Goal: Task Accomplishment & Management: Manage account settings

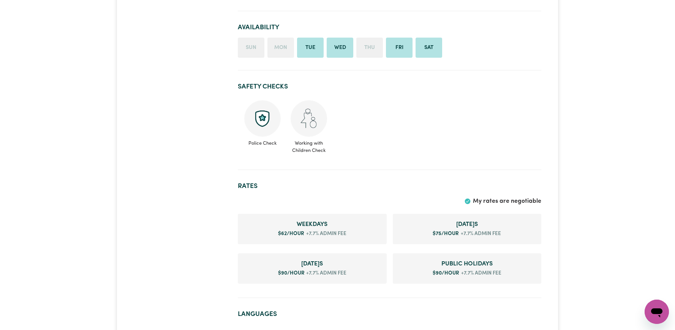
scroll to position [358, 0]
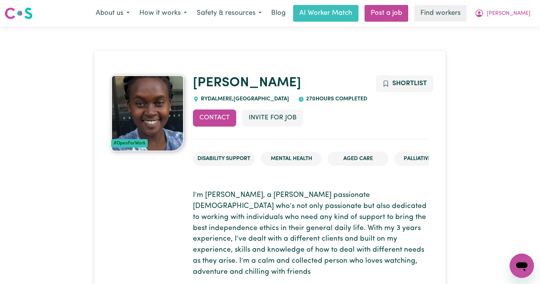
drag, startPoint x: 371, startPoint y: 99, endPoint x: 187, endPoint y: 74, distance: 185.8
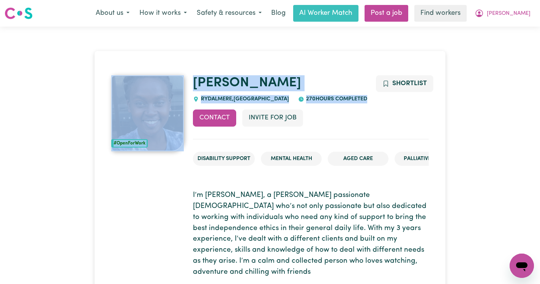
drag, startPoint x: 369, startPoint y: 105, endPoint x: 171, endPoint y: 52, distance: 205.5
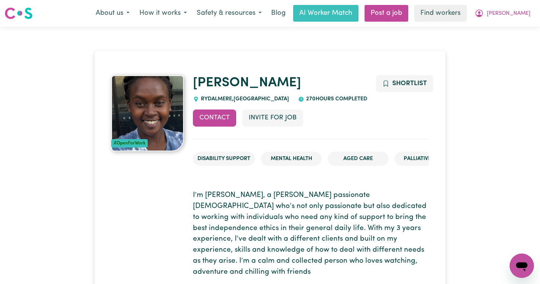
drag, startPoint x: 369, startPoint y: 103, endPoint x: 200, endPoint y: 55, distance: 175.5
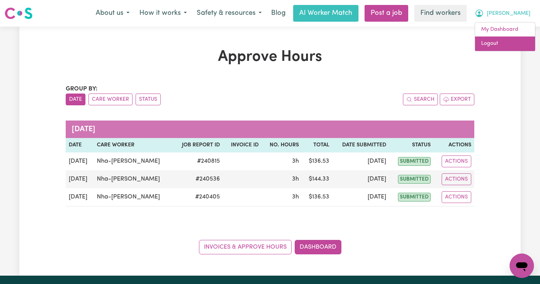
click at [503, 47] on link "Logout" at bounding box center [505, 43] width 60 height 14
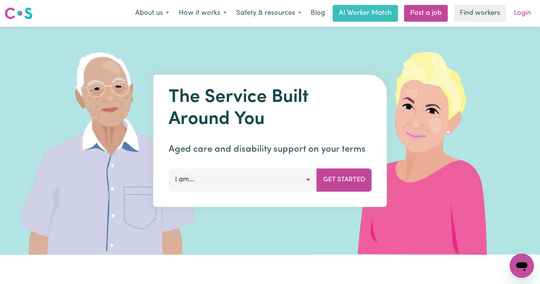
click at [520, 14] on link "Login" at bounding box center [522, 13] width 26 height 17
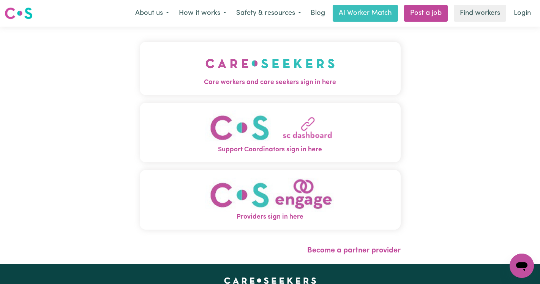
click at [273, 42] on button "Care workers and care seekers sign in here" at bounding box center [270, 68] width 261 height 53
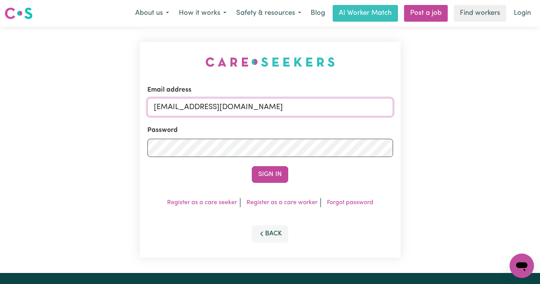
drag, startPoint x: 322, startPoint y: 108, endPoint x: 195, endPoint y: 107, distance: 127.2
click at [195, 107] on input "[EMAIL_ADDRESS][DOMAIN_NAME]" at bounding box center [270, 107] width 246 height 18
paste input "[EMAIL_ADDRESS][DOMAIN_NAME]"
type input "[EMAIL_ADDRESS][DOMAIN_NAME]"
click at [252, 166] on button "Sign In" at bounding box center [270, 174] width 36 height 17
